Goal: Navigation & Orientation: Find specific page/section

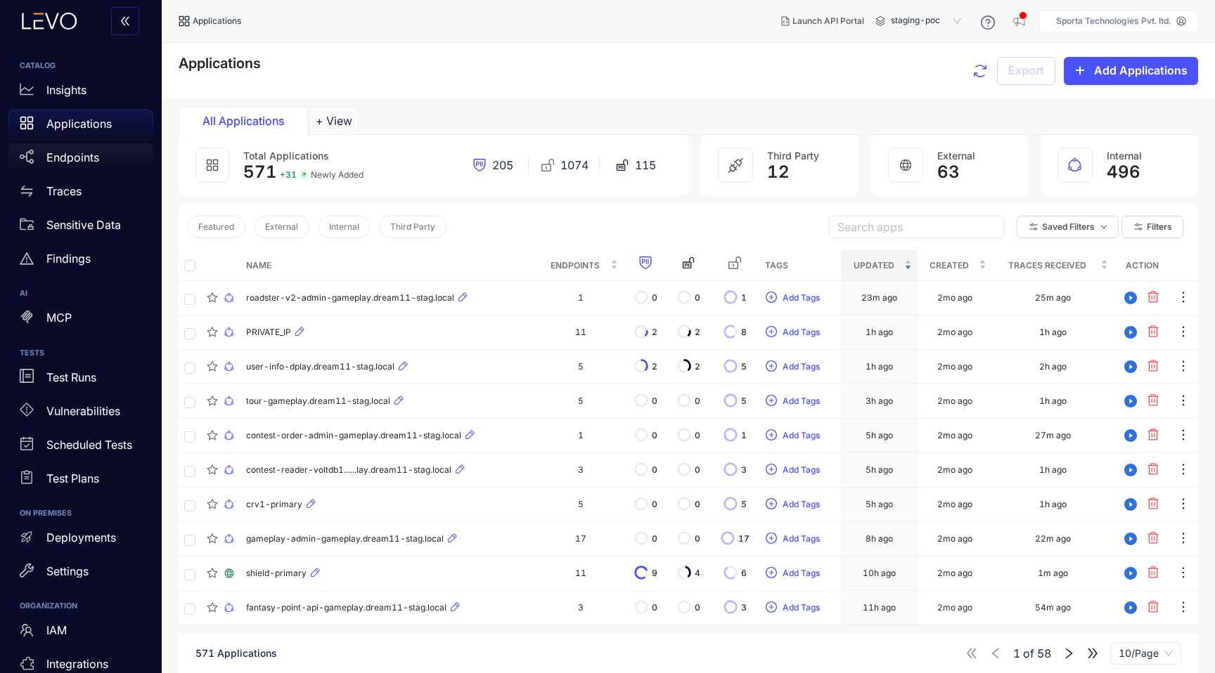
click at [82, 153] on p "Endpoints" at bounding box center [72, 157] width 53 height 13
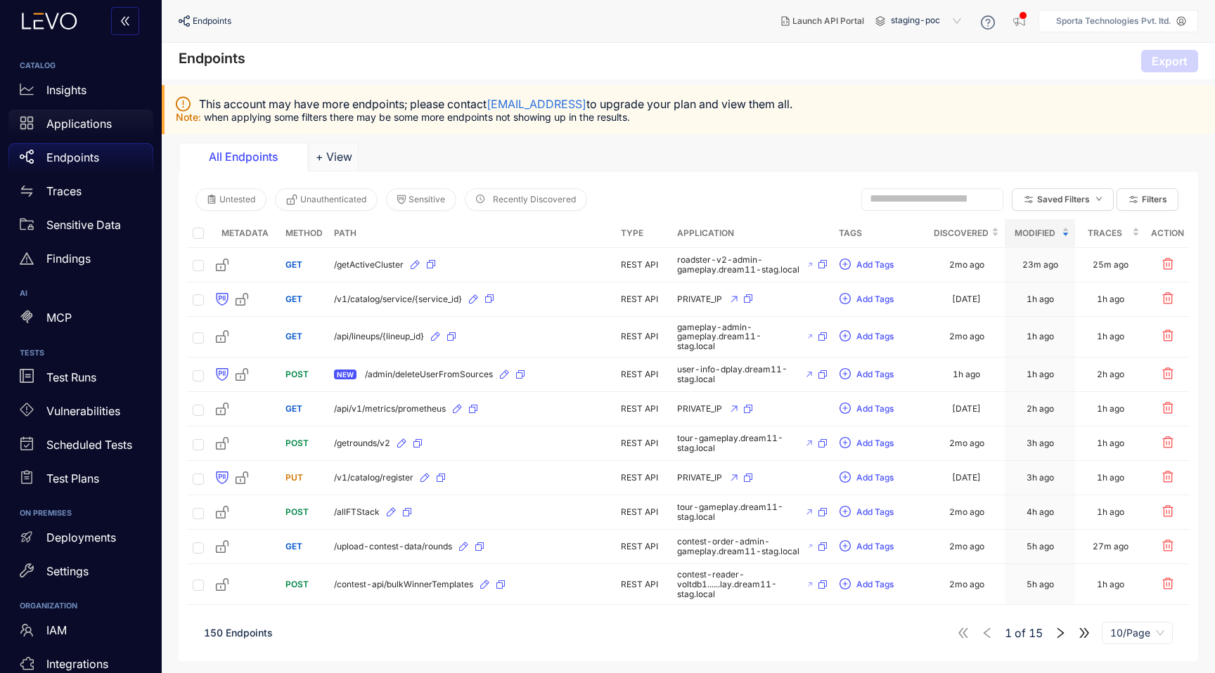
click at [101, 129] on p "Applications" at bounding box center [78, 123] width 65 height 13
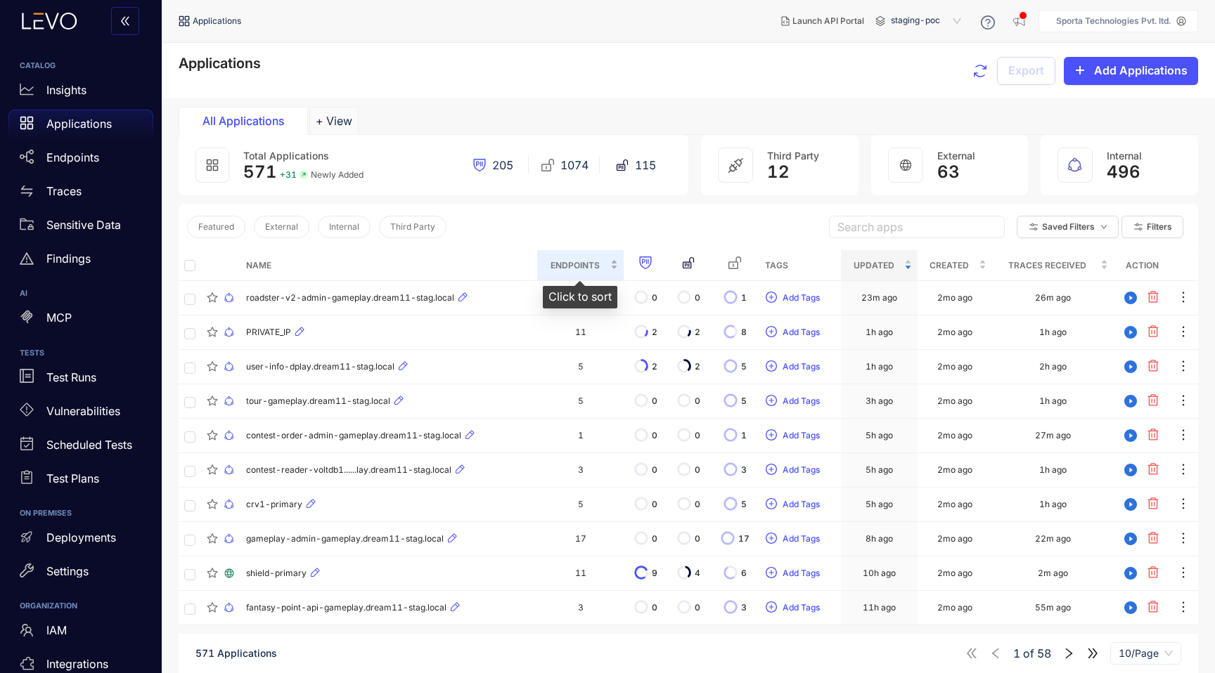
click at [610, 259] on div "Endpoints" at bounding box center [580, 265] width 75 height 15
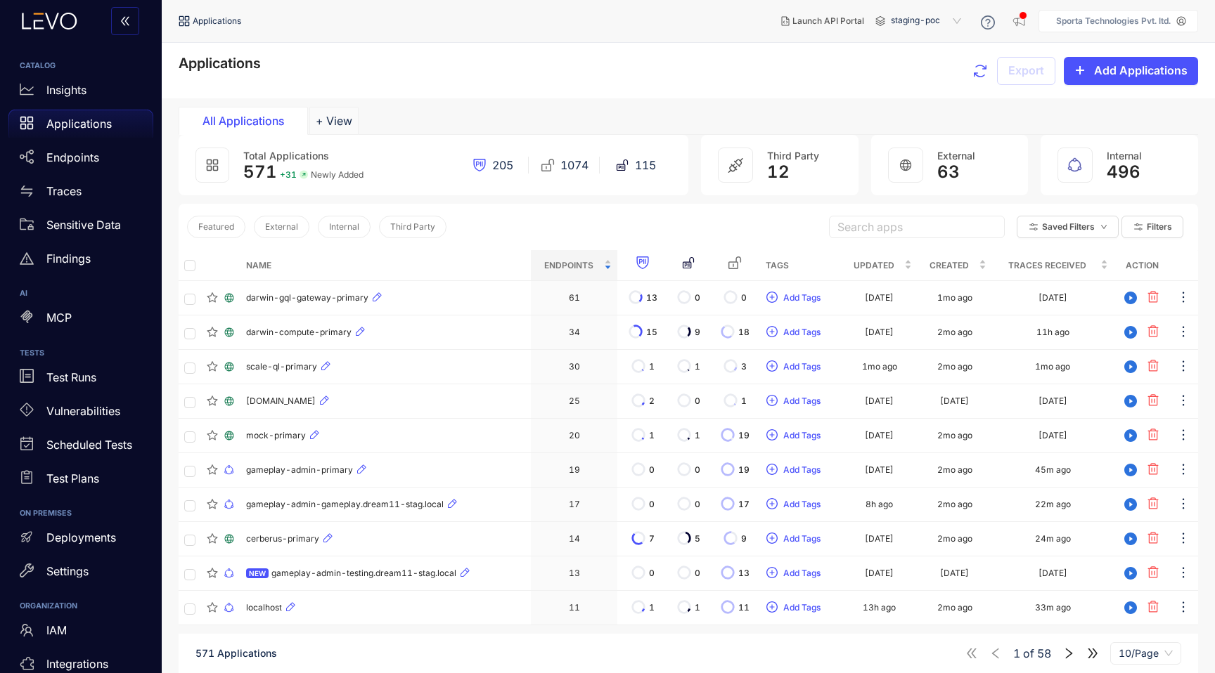
click at [950, 22] on span "staging-poc" at bounding box center [927, 21] width 73 height 22
click at [943, 39] on div "staging" at bounding box center [932, 44] width 73 height 15
